Goal: Task Accomplishment & Management: Use online tool/utility

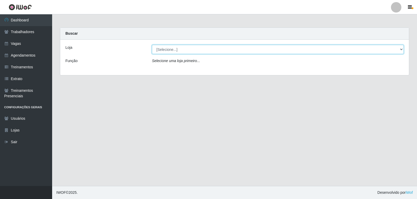
click at [173, 46] on select "[Selecione...] [PERSON_NAME] Clan - [GEOGRAPHIC_DATA]" at bounding box center [278, 49] width 252 height 9
select select "452"
click at [152, 45] on select "[Selecione...] [PERSON_NAME] Clan - [GEOGRAPHIC_DATA]" at bounding box center [278, 49] width 252 height 9
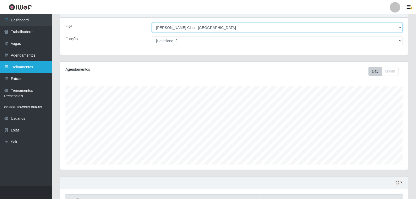
scroll to position [14, 0]
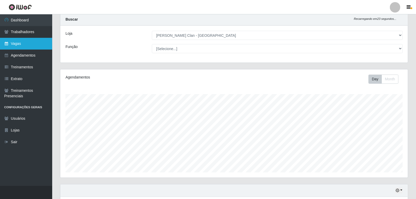
click at [29, 43] on link "Vagas" at bounding box center [26, 44] width 52 height 12
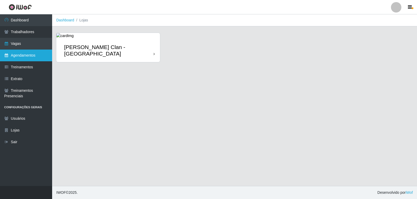
click at [36, 56] on link "Agendamentos" at bounding box center [26, 56] width 52 height 12
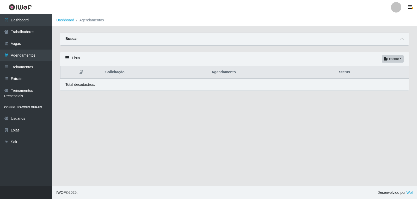
click at [400, 40] on icon at bounding box center [402, 39] width 4 height 4
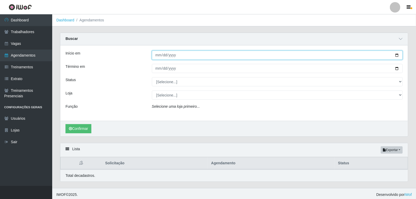
click at [159, 56] on input "Início em" at bounding box center [277, 55] width 251 height 9
type input "[DATE]"
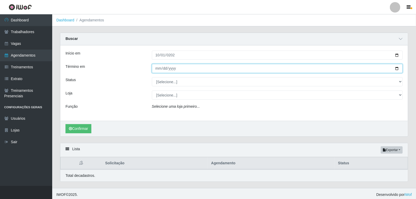
click at [156, 71] on input "Término em" at bounding box center [277, 68] width 251 height 9
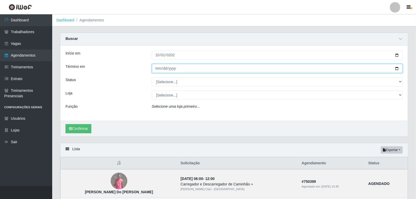
click at [154, 69] on input "[DATE]" at bounding box center [277, 68] width 251 height 9
click at [157, 68] on input "[DATE]" at bounding box center [277, 68] width 251 height 9
type input "[DATE]"
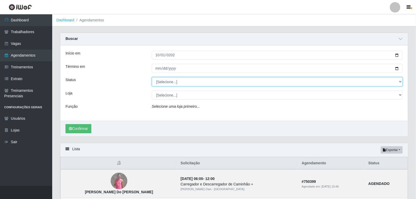
click at [173, 79] on select "[Selecione...] AGENDADO AGUARDANDO LIBERAR EM ANDAMENTO EM REVISÃO FINALIZADO C…" at bounding box center [277, 81] width 251 height 9
select select "AGENDADO"
click at [152, 77] on select "[Selecione...] AGENDADO AGUARDANDO LIBERAR EM ANDAMENTO EM REVISÃO FINALIZADO C…" at bounding box center [277, 81] width 251 height 9
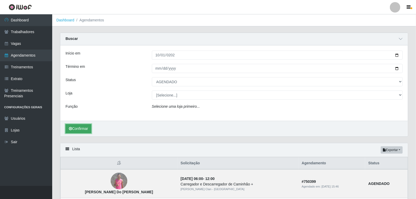
click at [76, 130] on button "Confirmar" at bounding box center [78, 128] width 26 height 9
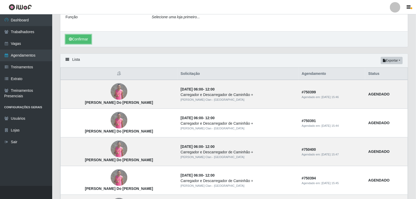
scroll to position [60, 0]
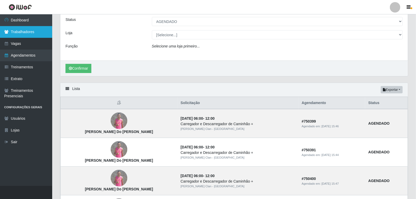
click at [50, 31] on link "Trabalhadores" at bounding box center [26, 32] width 52 height 12
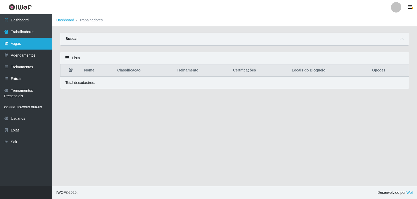
click at [27, 38] on link "Vagas" at bounding box center [26, 44] width 52 height 12
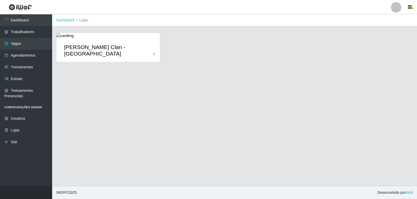
click at [118, 36] on link "[PERSON_NAME] Clan - [GEOGRAPHIC_DATA]" at bounding box center [108, 47] width 104 height 29
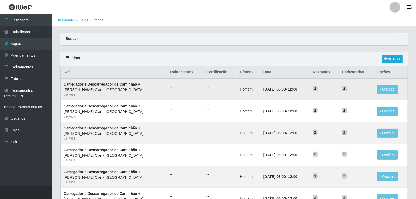
click at [346, 89] on span "2" at bounding box center [344, 88] width 5 height 5
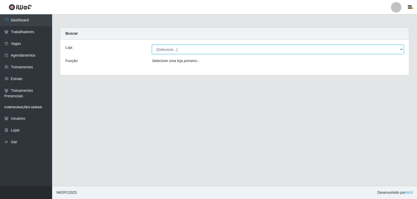
click at [205, 51] on select "[Selecione...] [PERSON_NAME] Clan - [GEOGRAPHIC_DATA]" at bounding box center [278, 49] width 252 height 9
select select "452"
click at [152, 45] on select "[Selecione...] [PERSON_NAME] Clan - [GEOGRAPHIC_DATA]" at bounding box center [278, 49] width 252 height 9
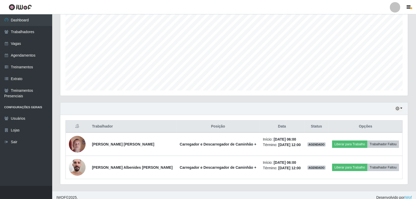
scroll to position [101, 0]
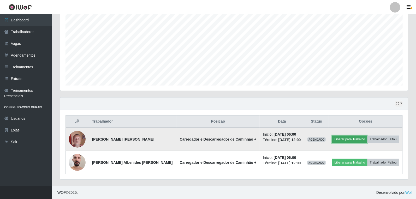
click at [344, 137] on button "Liberar para Trabalho" at bounding box center [349, 139] width 35 height 7
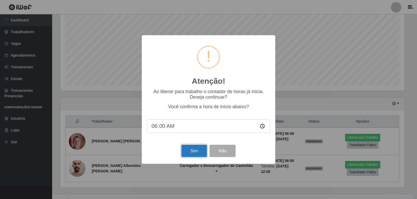
click at [199, 150] on button "Sim" at bounding box center [193, 151] width 25 height 12
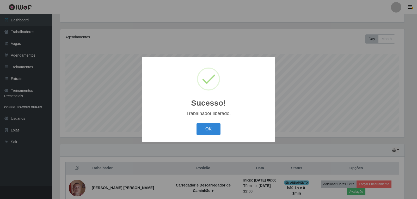
click at [202, 122] on div "OK Cancel" at bounding box center [208, 129] width 123 height 15
click at [205, 127] on button "OK" at bounding box center [209, 129] width 24 height 12
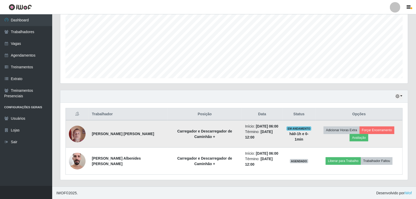
scroll to position [109, 0]
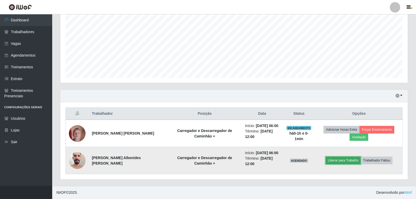
click at [341, 160] on button "Liberar para Trabalho" at bounding box center [342, 160] width 35 height 7
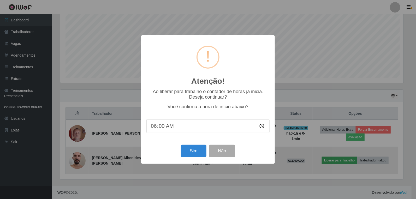
scroll to position [108, 344]
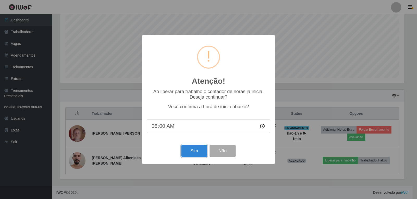
drag, startPoint x: 200, startPoint y: 155, endPoint x: 200, endPoint y: 152, distance: 2.6
click at [200, 155] on button "Sim" at bounding box center [193, 151] width 25 height 12
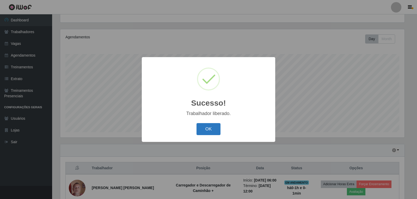
click at [211, 129] on button "OK" at bounding box center [209, 129] width 24 height 12
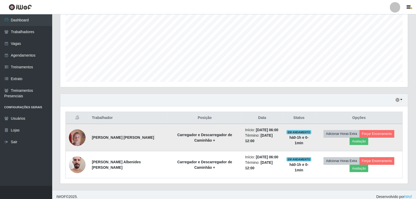
scroll to position [0, 0]
